Goal: Task Accomplishment & Management: Use online tool/utility

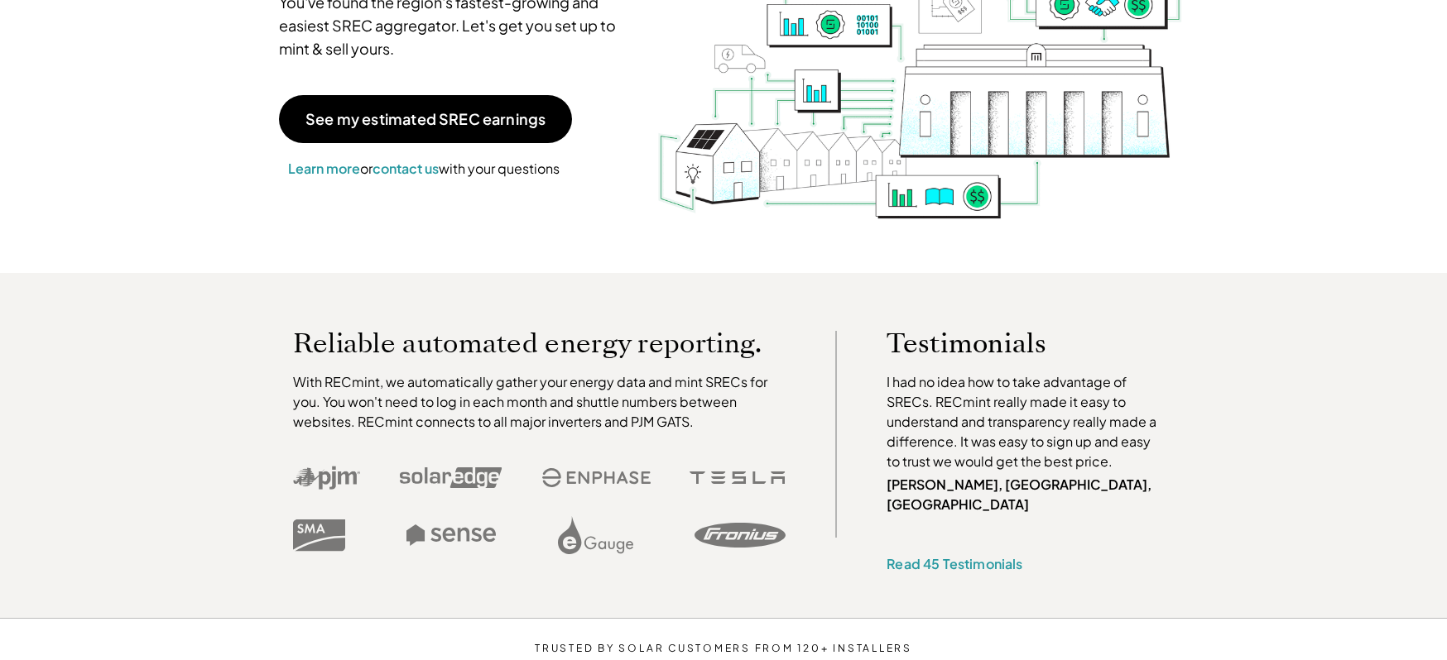
scroll to position [83, 0]
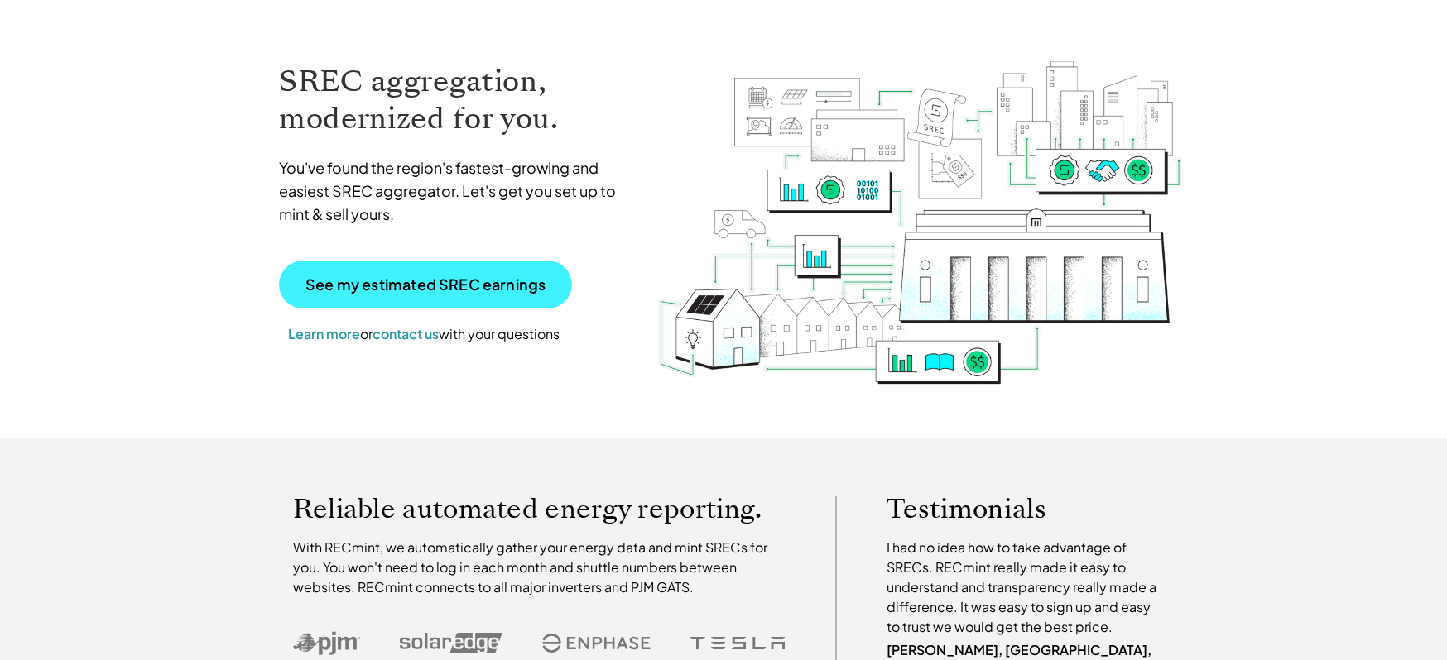
click at [406, 277] on p "See my estimated SREC earnings" at bounding box center [425, 284] width 240 height 15
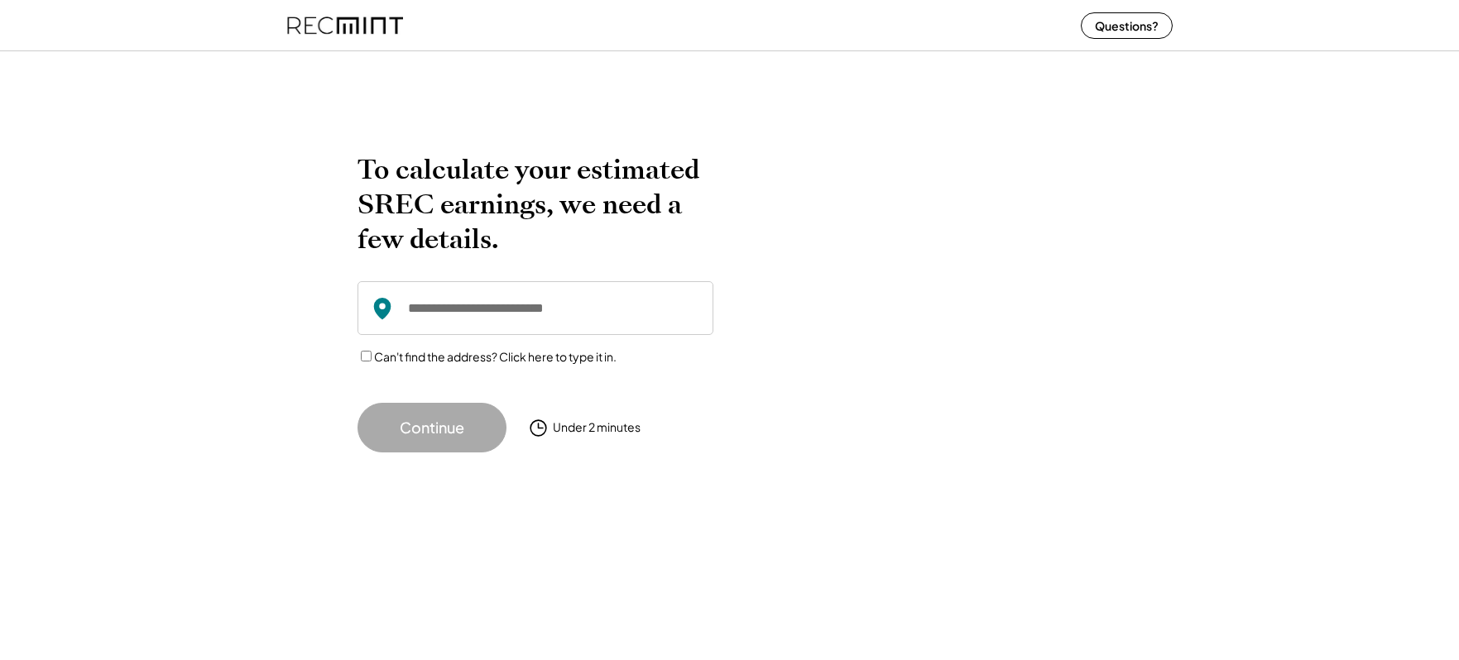
click at [419, 284] on input "input" at bounding box center [536, 308] width 356 height 54
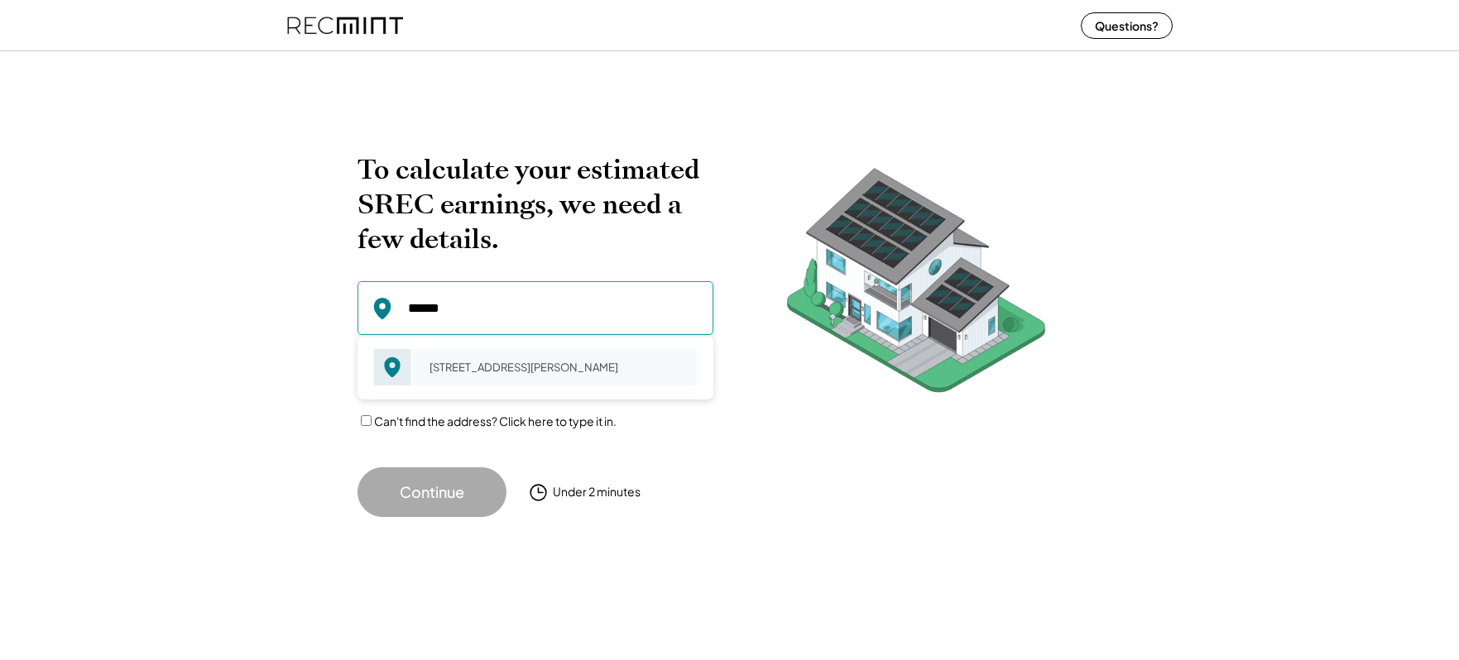
click at [451, 379] on div "7 Wytrwal Ct Sayreville, NJ 08872" at bounding box center [558, 367] width 278 height 23
type input "**********"
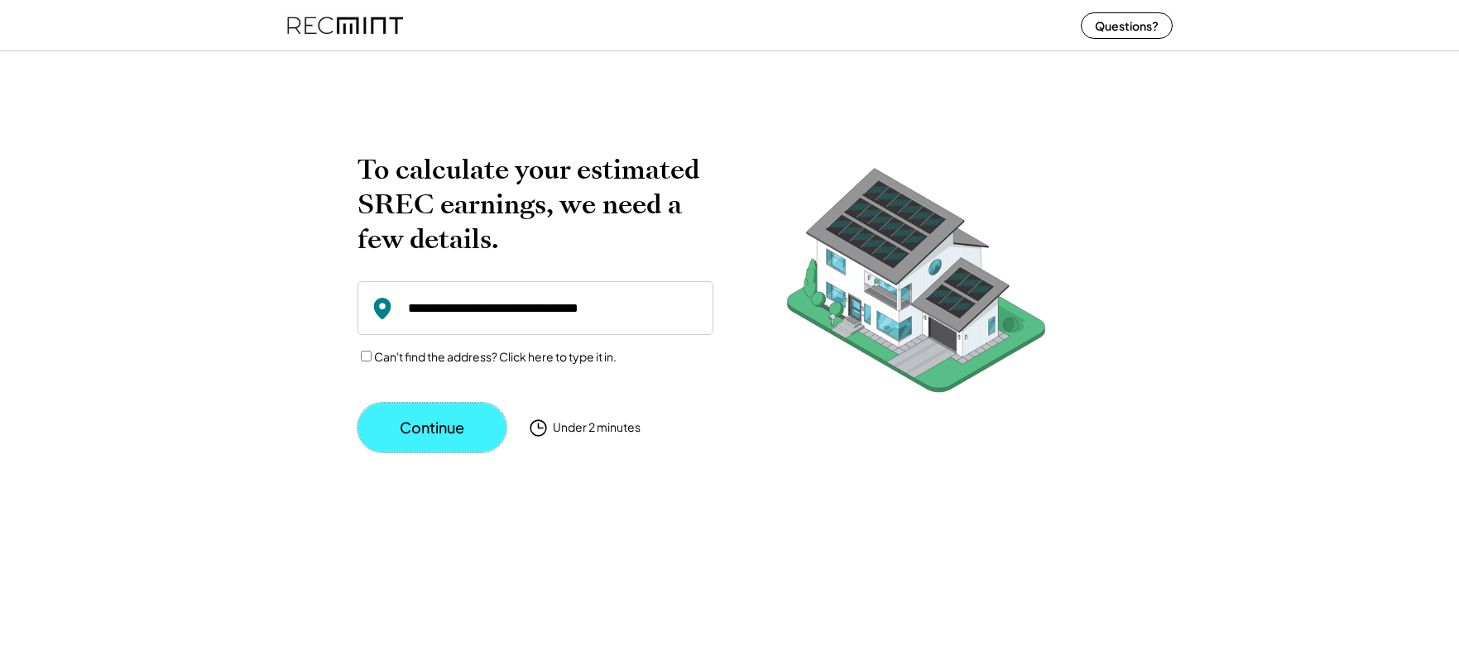
click at [444, 431] on button "Continue" at bounding box center [432, 428] width 149 height 50
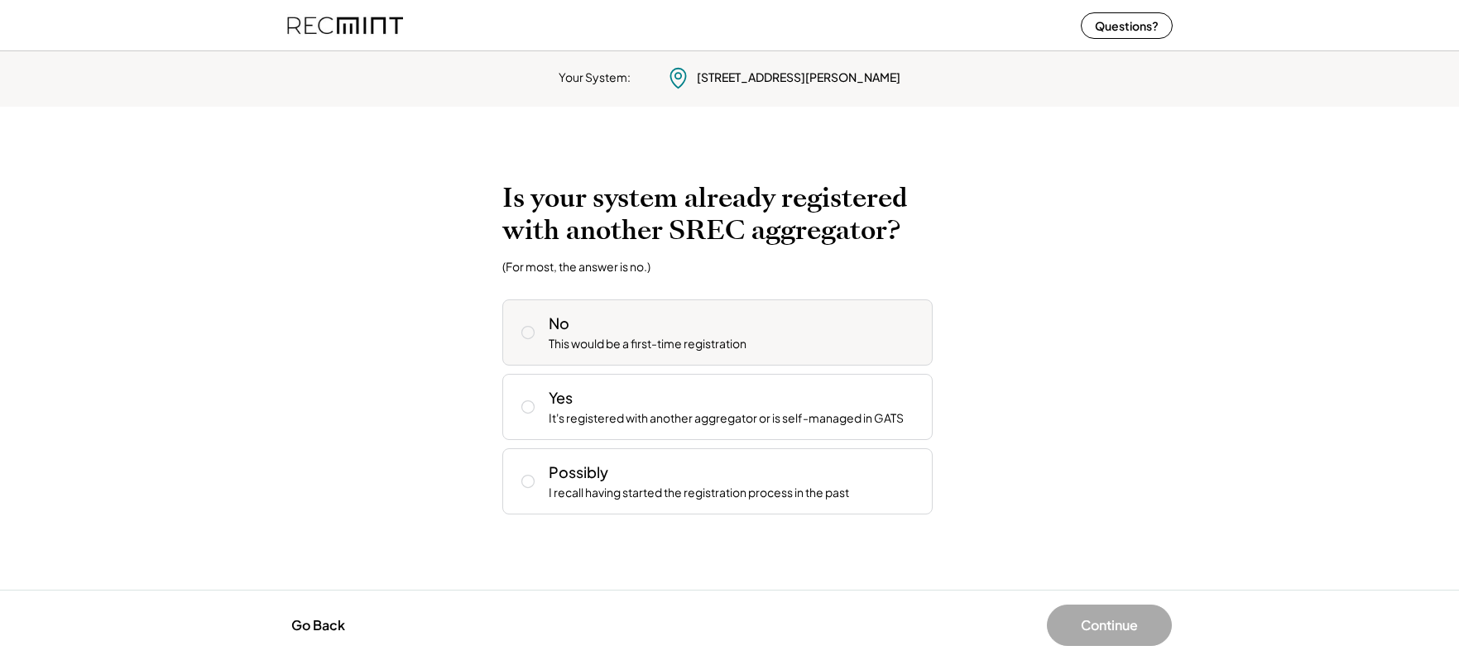
click at [520, 329] on icon at bounding box center [528, 332] width 17 height 17
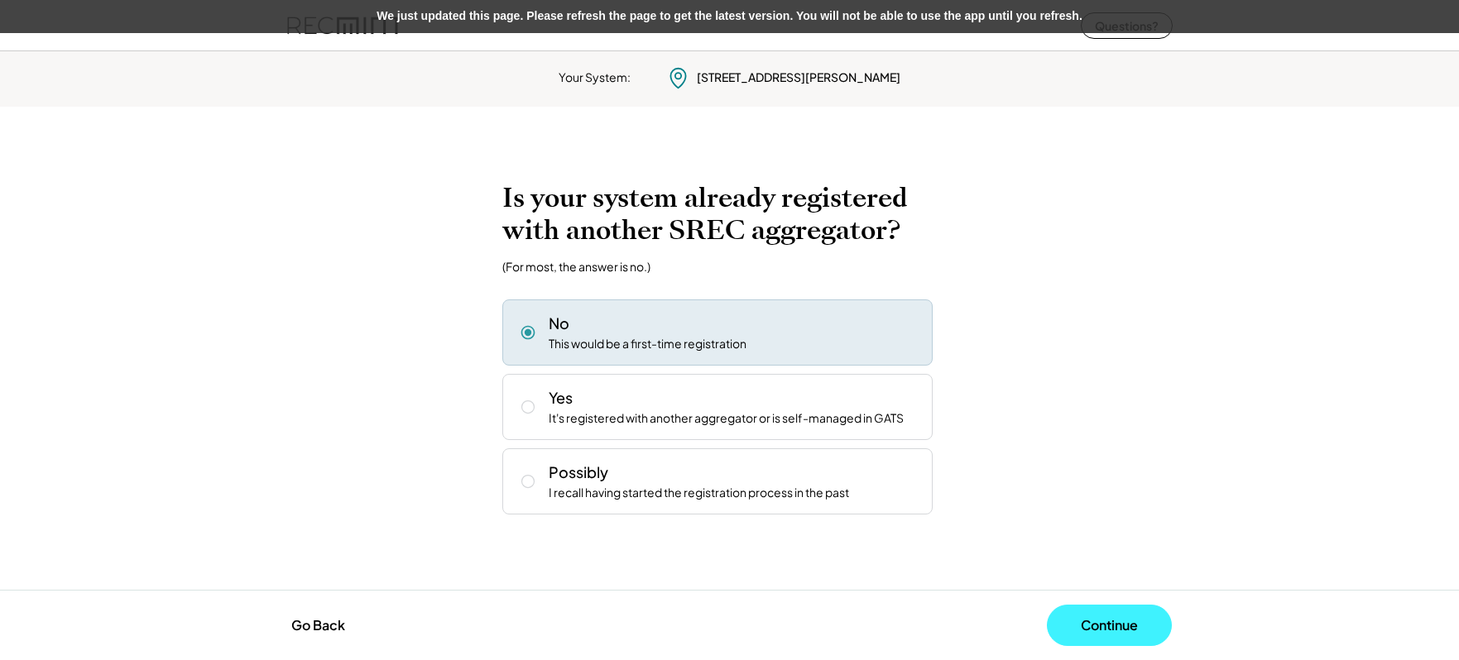
click at [1133, 631] on button "Continue" at bounding box center [1109, 625] width 125 height 41
click at [1088, 627] on button "Continue" at bounding box center [1109, 625] width 125 height 41
